Goal: Information Seeking & Learning: Find specific fact

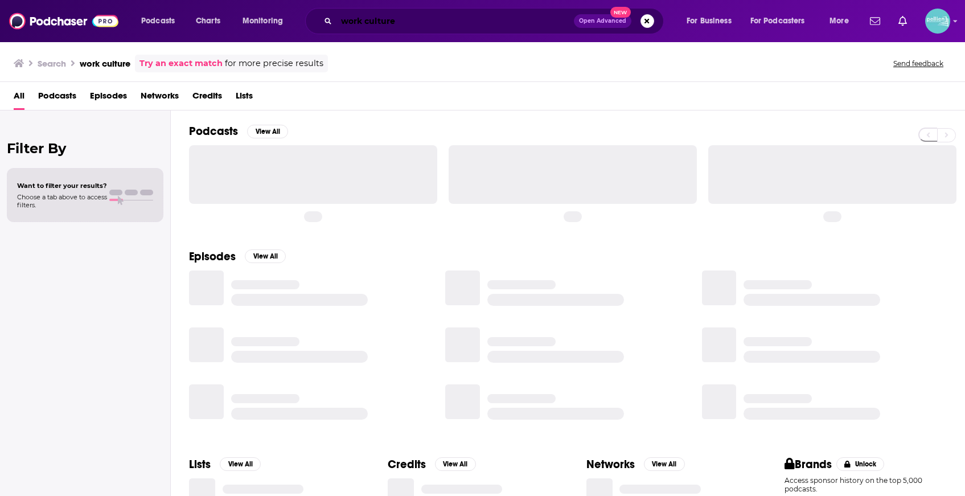
click at [356, 17] on input "work culture" at bounding box center [454, 21] width 237 height 18
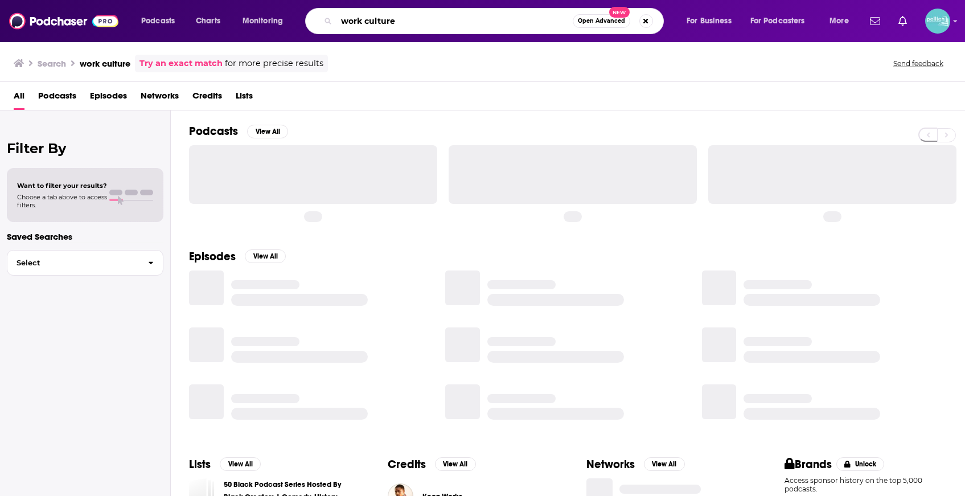
click at [356, 17] on input "work culture" at bounding box center [454, 21] width 236 height 18
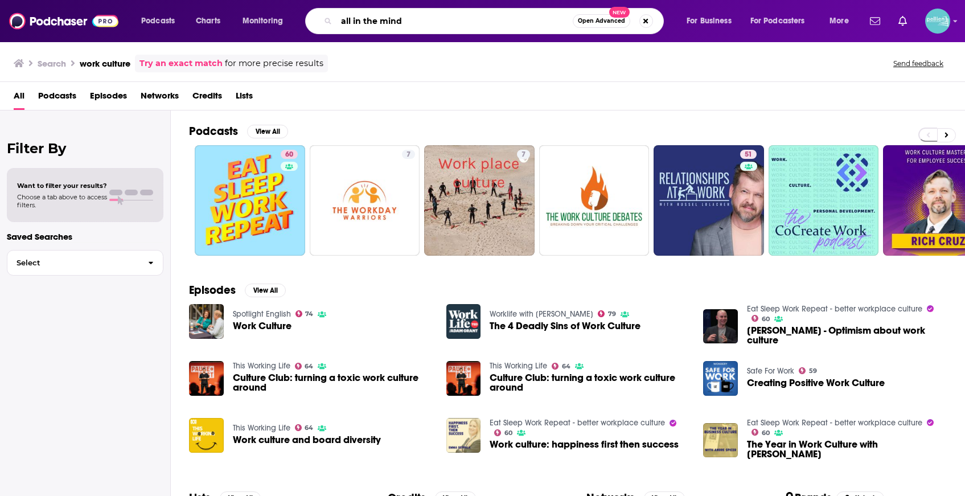
type input "all in the mind"
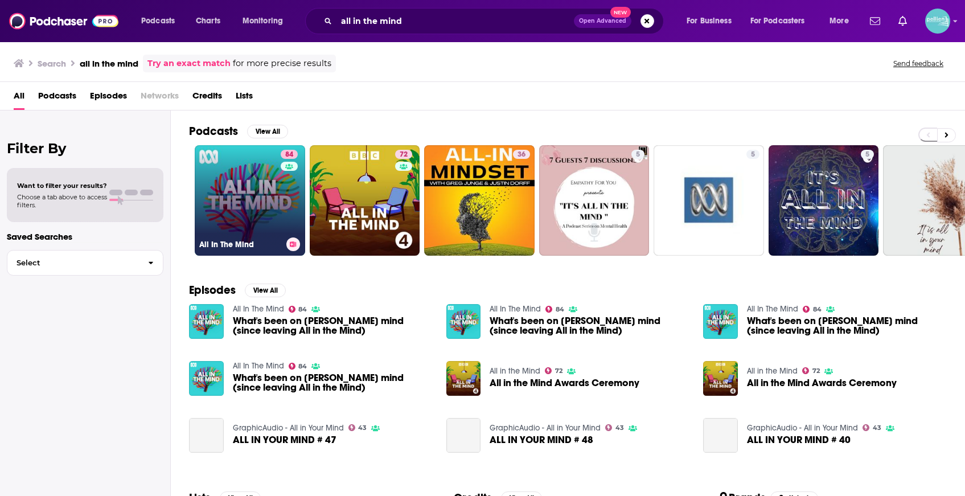
click at [241, 190] on link "84 All In The Mind" at bounding box center [250, 200] width 110 height 110
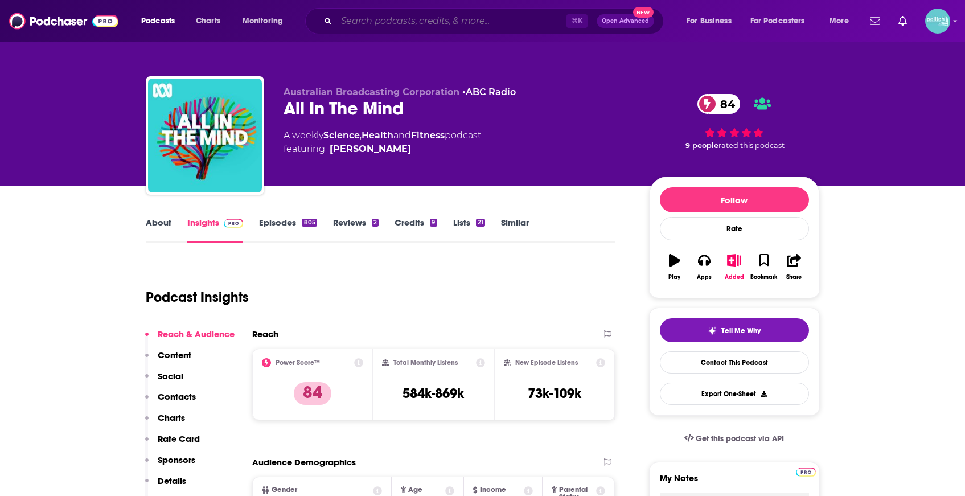
click at [378, 20] on input "Search podcasts, credits, & more..." at bounding box center [451, 21] width 230 height 18
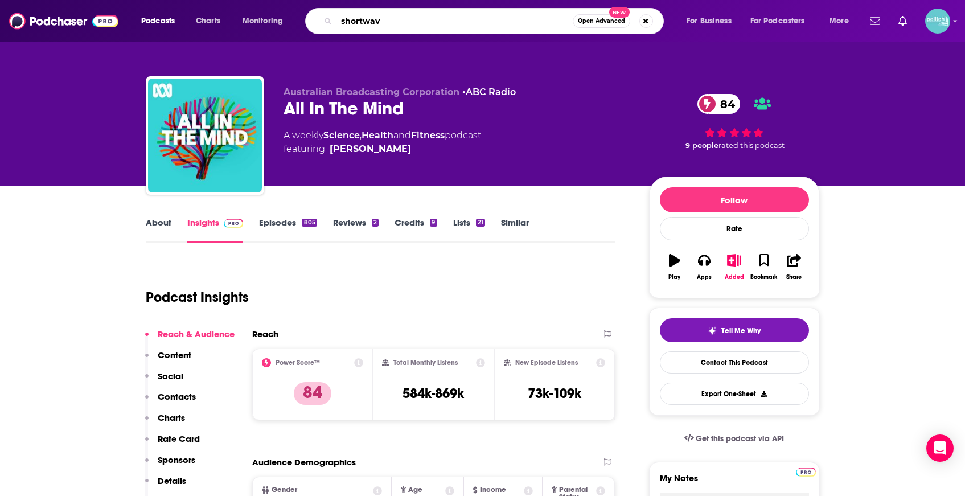
type input "shortwave"
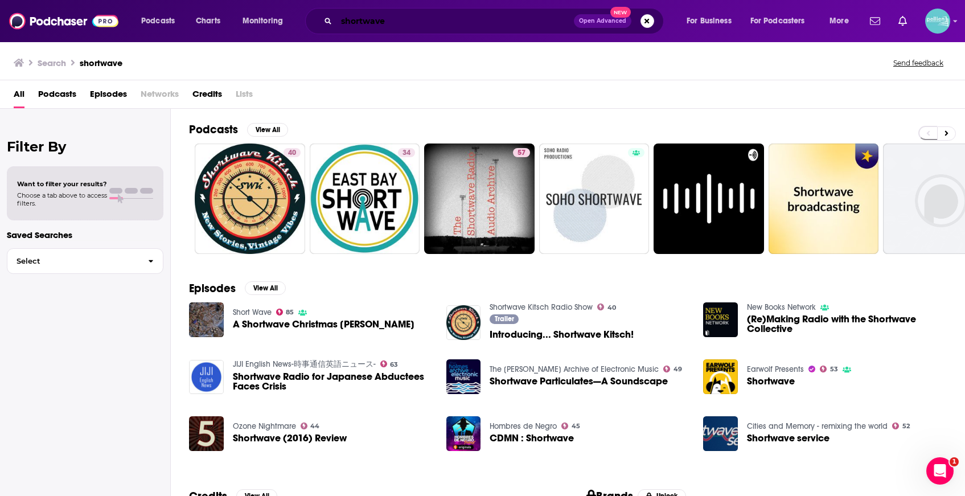
click at [363, 22] on input "shortwave" at bounding box center [454, 21] width 237 height 18
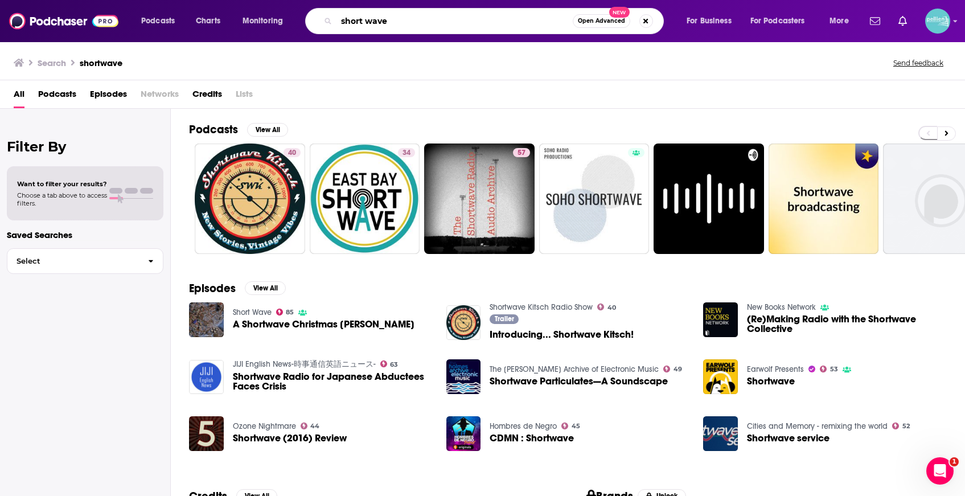
type input "short wave"
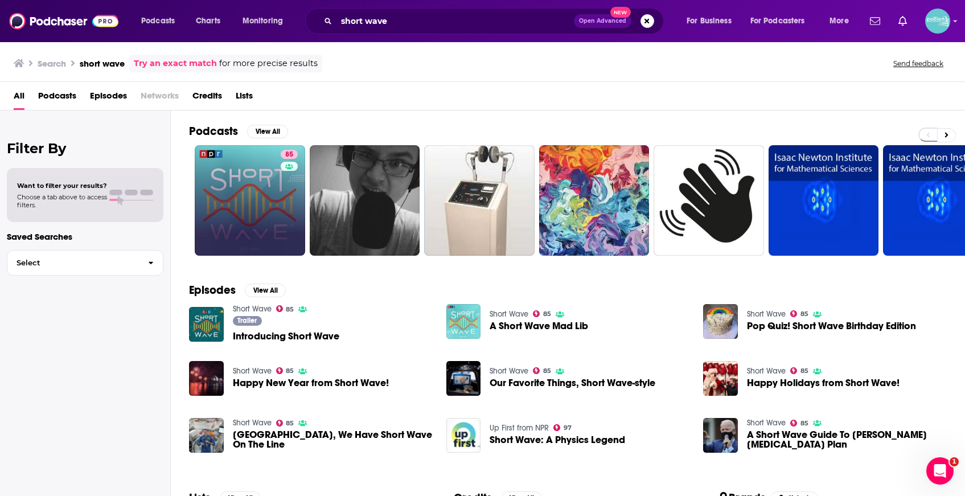
click at [287, 167] on icon at bounding box center [289, 166] width 8 height 6
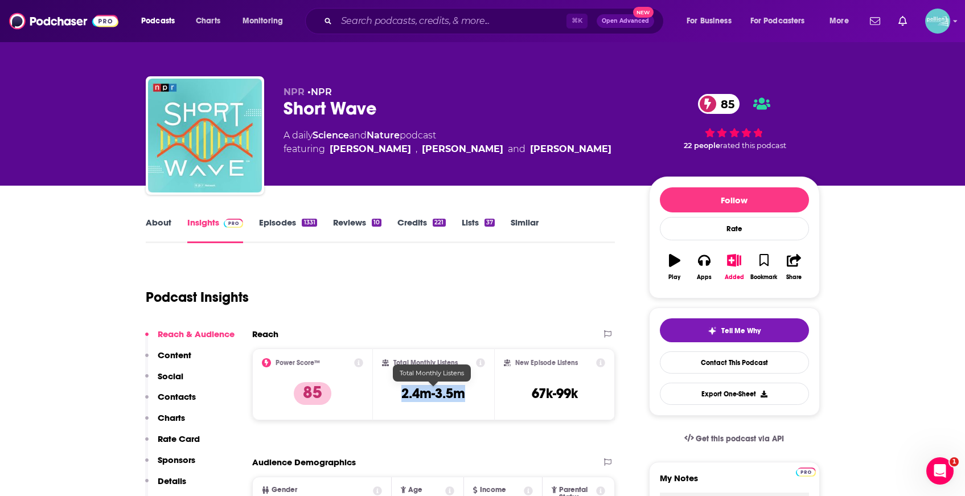
drag, startPoint x: 436, startPoint y: 392, endPoint x: 398, endPoint y: 390, distance: 38.2
click at [398, 390] on div "Total Monthly Listens 2.4m-3.5m" at bounding box center [433, 384] width 103 height 52
copy h3 "2.4m-3.5m"
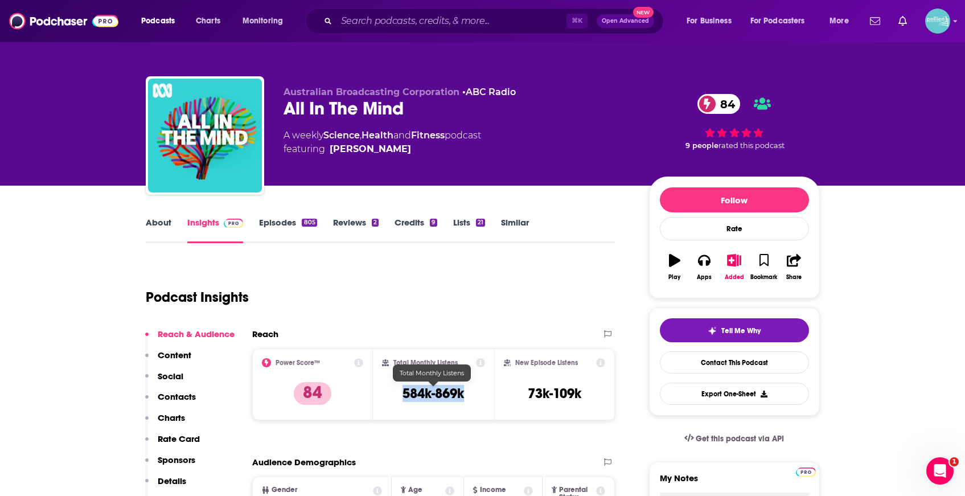
drag, startPoint x: 457, startPoint y: 389, endPoint x: 379, endPoint y: 389, distance: 78.0
click at [379, 389] on div "Total Monthly Listens 584k-869k" at bounding box center [433, 384] width 121 height 72
copy h3 "584k-869k"
